Goal: Use online tool/utility: Utilize a website feature to perform a specific function

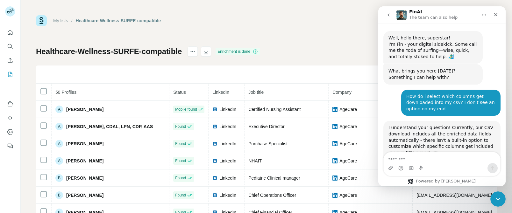
scroll to position [1, 0]
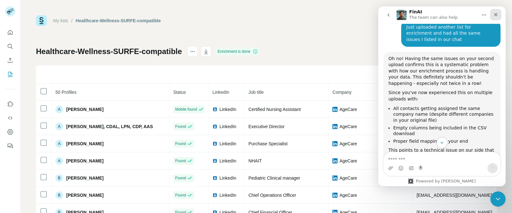
click at [497, 14] on icon "Close" at bounding box center [496, 14] width 5 height 5
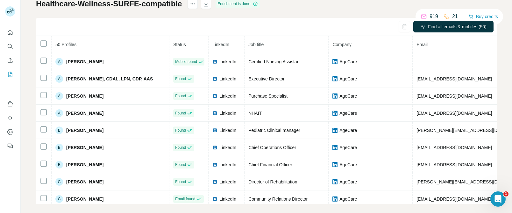
scroll to position [49, 0]
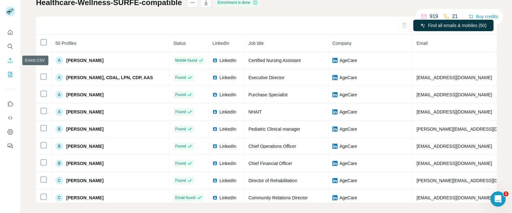
click at [8, 58] on icon "Enrich CSV" at bounding box center [10, 60] width 6 height 6
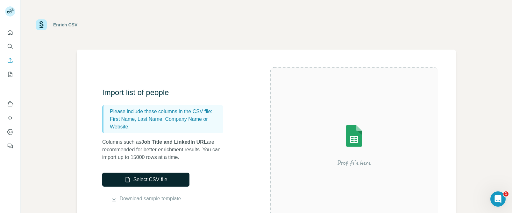
click at [136, 177] on button "Select CSV file" at bounding box center [145, 180] width 87 height 14
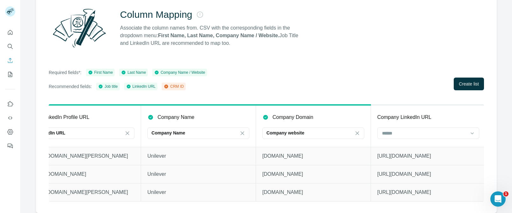
scroll to position [0, 662]
click at [466, 81] on span "Create list" at bounding box center [469, 84] width 20 height 6
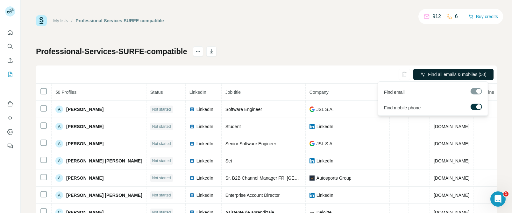
click at [467, 74] on span "Find all emails & mobiles (50)" at bounding box center [457, 74] width 59 height 6
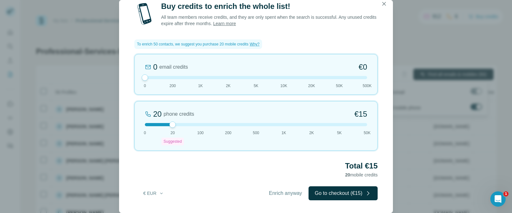
click at [285, 185] on div "Buy credits to enrich the whole list! All team members receive credits, and the…" at bounding box center [256, 107] width 274 height 212
click at [287, 192] on span "Enrich anyway" at bounding box center [285, 194] width 33 height 8
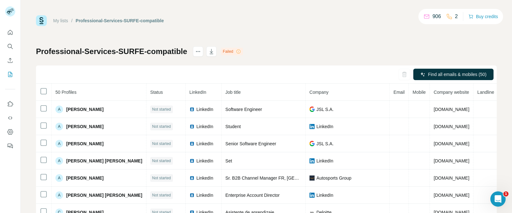
click at [232, 54] on div "Failed" at bounding box center [232, 52] width 22 height 8
click at [232, 51] on div "Failed" at bounding box center [232, 52] width 22 height 8
click at [236, 53] on div "Failed" at bounding box center [232, 52] width 22 height 8
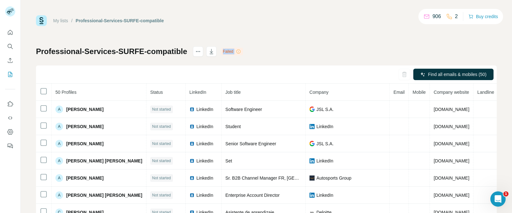
click at [238, 51] on icon at bounding box center [238, 51] width 5 height 5
click at [239, 51] on icon at bounding box center [238, 51] width 5 height 5
drag, startPoint x: 239, startPoint y: 51, endPoint x: 262, endPoint y: 51, distance: 22.6
click at [262, 51] on div "Professional-Services-SURFE-compatible Failed Find all emails & mobiles (50) 50…" at bounding box center [266, 150] width 461 height 206
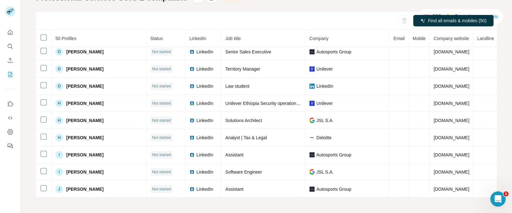
scroll to position [197, 0]
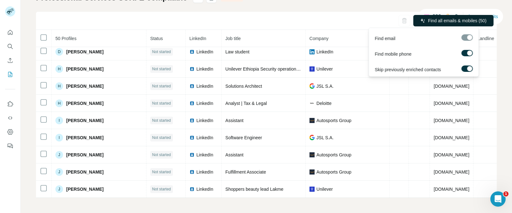
click at [453, 19] on span "Find all emails & mobiles (50)" at bounding box center [457, 21] width 59 height 6
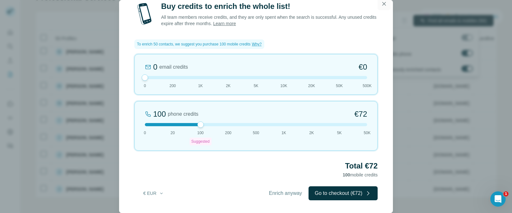
click at [384, 4] on icon "button" at bounding box center [385, 4] width 4 height 4
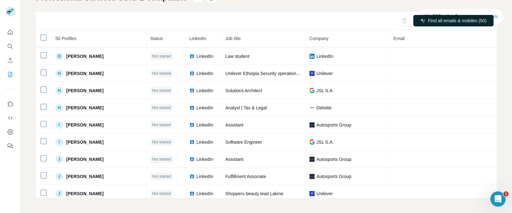
scroll to position [0, 0]
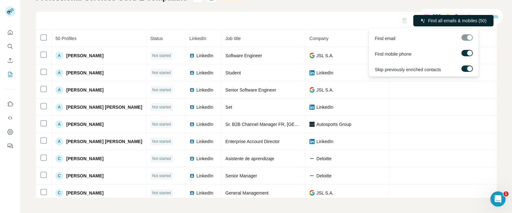
click at [421, 22] on icon "button" at bounding box center [423, 20] width 4 height 4
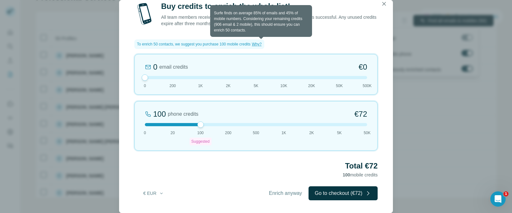
click at [262, 46] on span "Why?" at bounding box center [257, 44] width 10 height 4
